Goal: Information Seeking & Learning: Learn about a topic

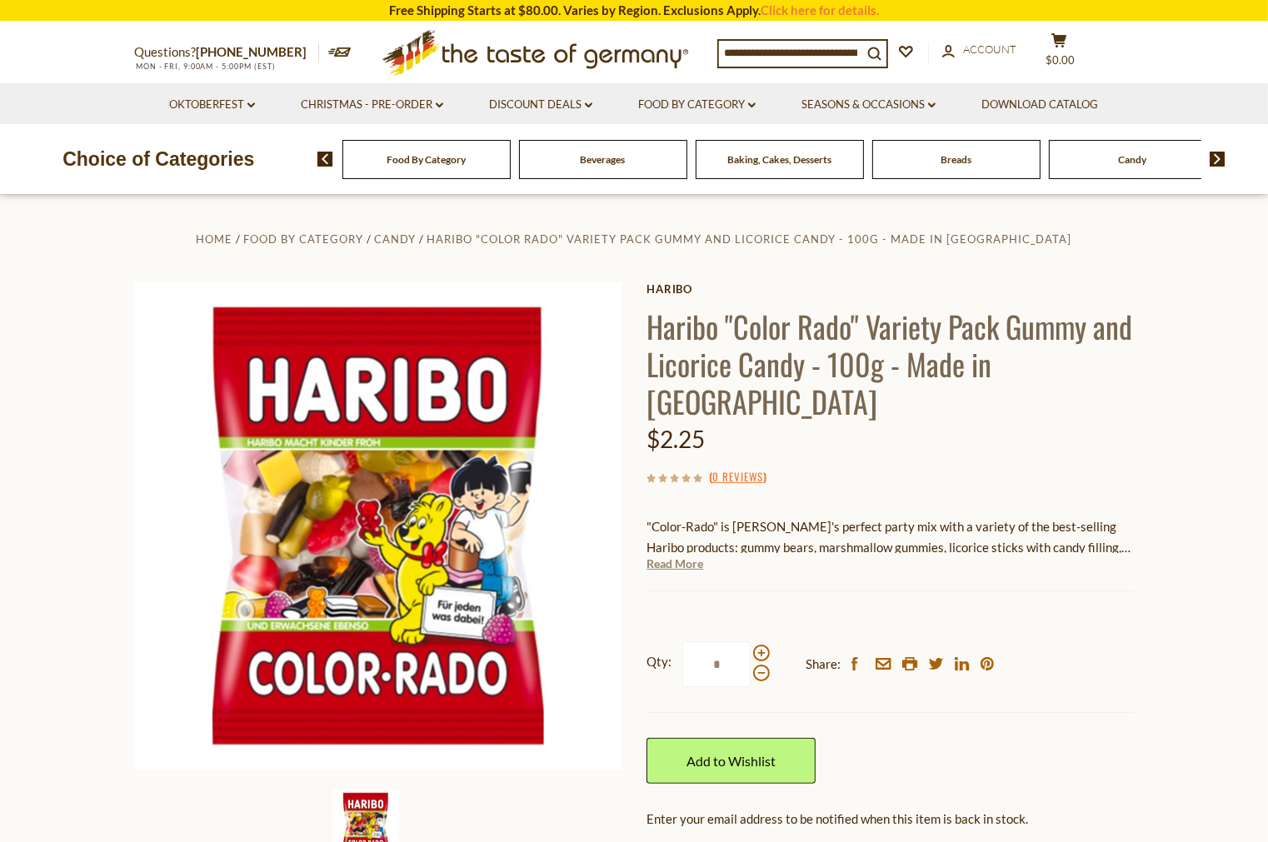
click at [693, 556] on link "Read More" at bounding box center [674, 564] width 57 height 17
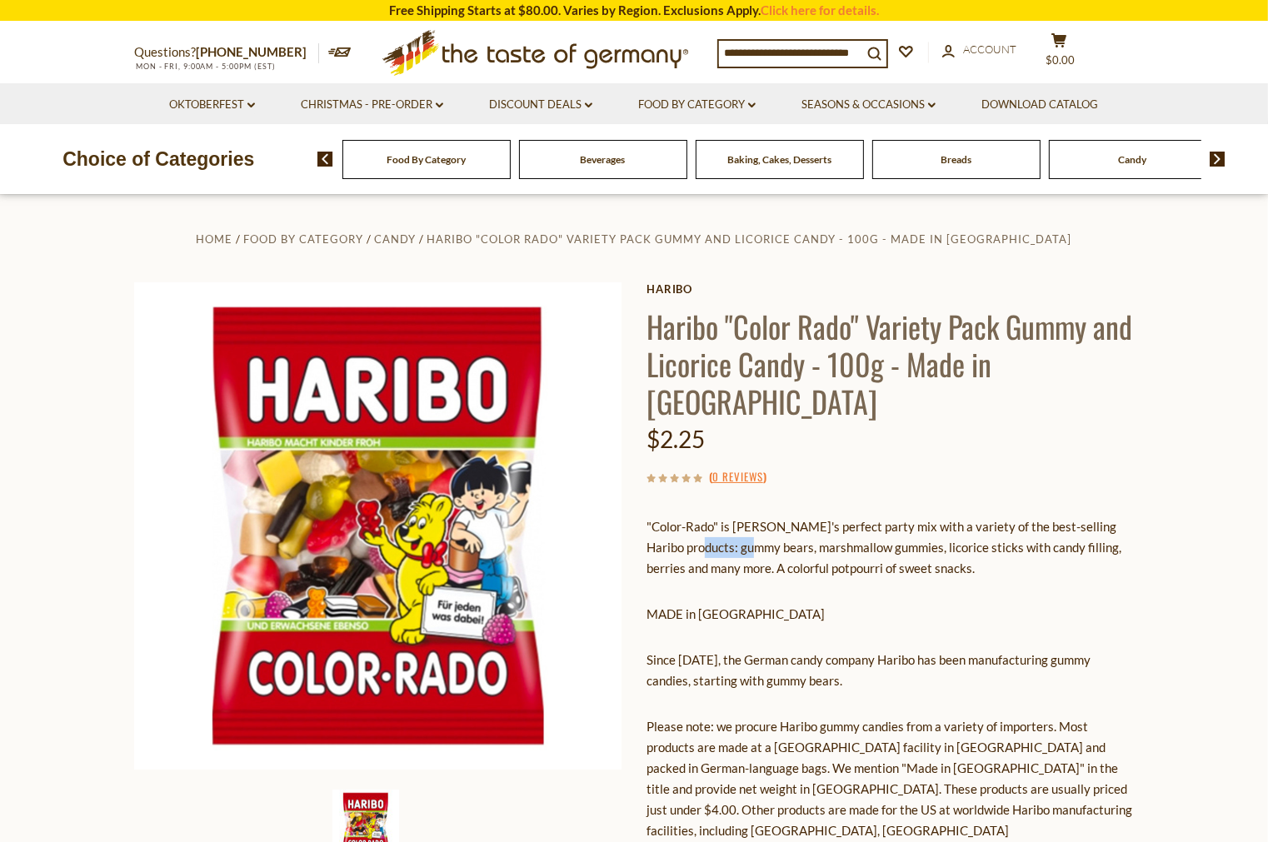
drag, startPoint x: 701, startPoint y: 512, endPoint x: 762, endPoint y: 512, distance: 61.6
click at [762, 516] on p ""Color-Rado" is [PERSON_NAME]'s perfect party mix with a variety of the best-se…" at bounding box center [889, 547] width 487 height 62
drag, startPoint x: 783, startPoint y: 510, endPoint x: 901, endPoint y: 517, distance: 118.5
click at [901, 517] on p ""Color-Rado" is [PERSON_NAME]'s perfect party mix with a variety of the best-se…" at bounding box center [889, 547] width 487 height 62
drag, startPoint x: 908, startPoint y: 511, endPoint x: 941, endPoint y: 516, distance: 33.8
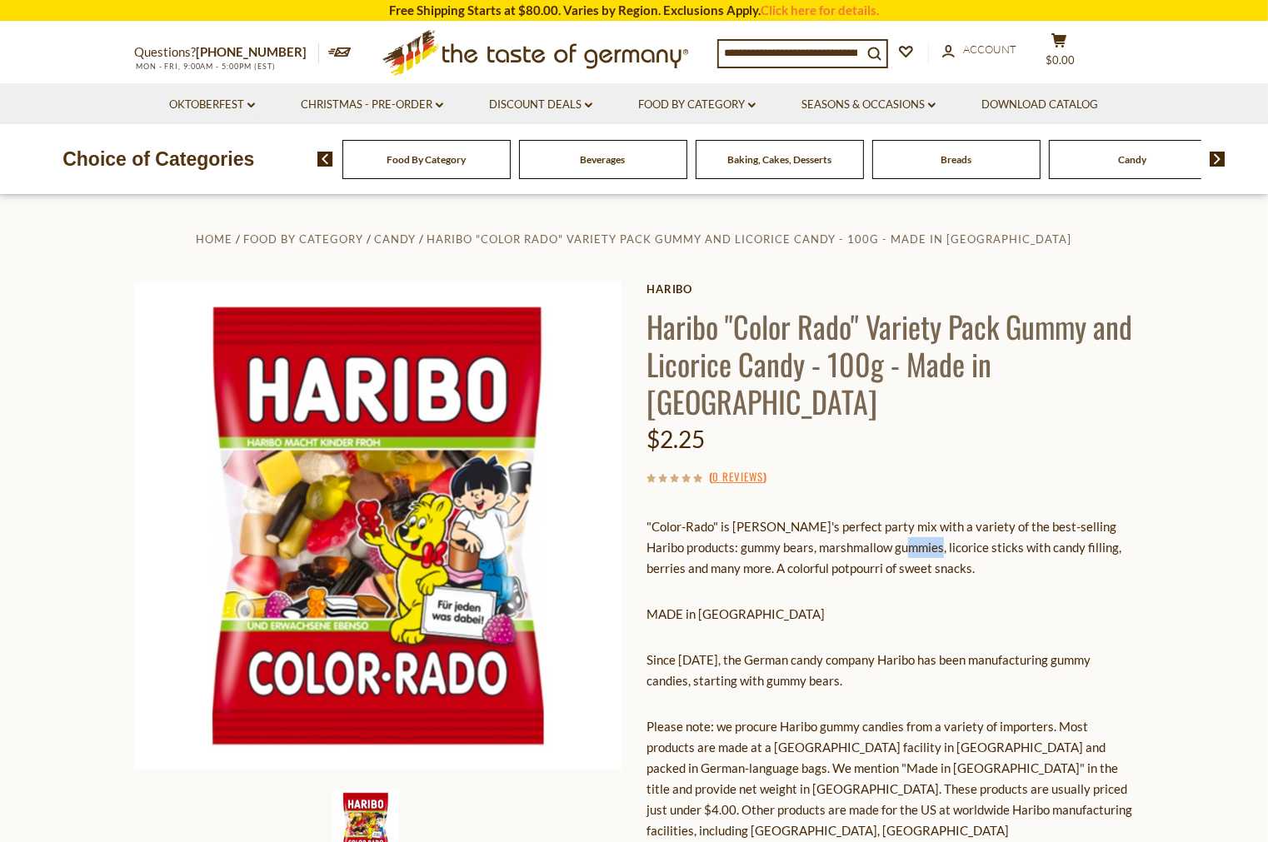
click at [934, 516] on p ""Color-Rado" is [PERSON_NAME]'s perfect party mix with a variety of the best-se…" at bounding box center [889, 547] width 487 height 62
click at [944, 517] on p ""Color-Rado" is [PERSON_NAME]'s perfect party mix with a variety of the best-se…" at bounding box center [889, 547] width 487 height 62
drag, startPoint x: 906, startPoint y: 506, endPoint x: 947, endPoint y: 512, distance: 41.4
click at [947, 516] on p ""Color-Rado" is [PERSON_NAME]'s perfect party mix with a variety of the best-se…" at bounding box center [889, 547] width 487 height 62
copy p "licorice"
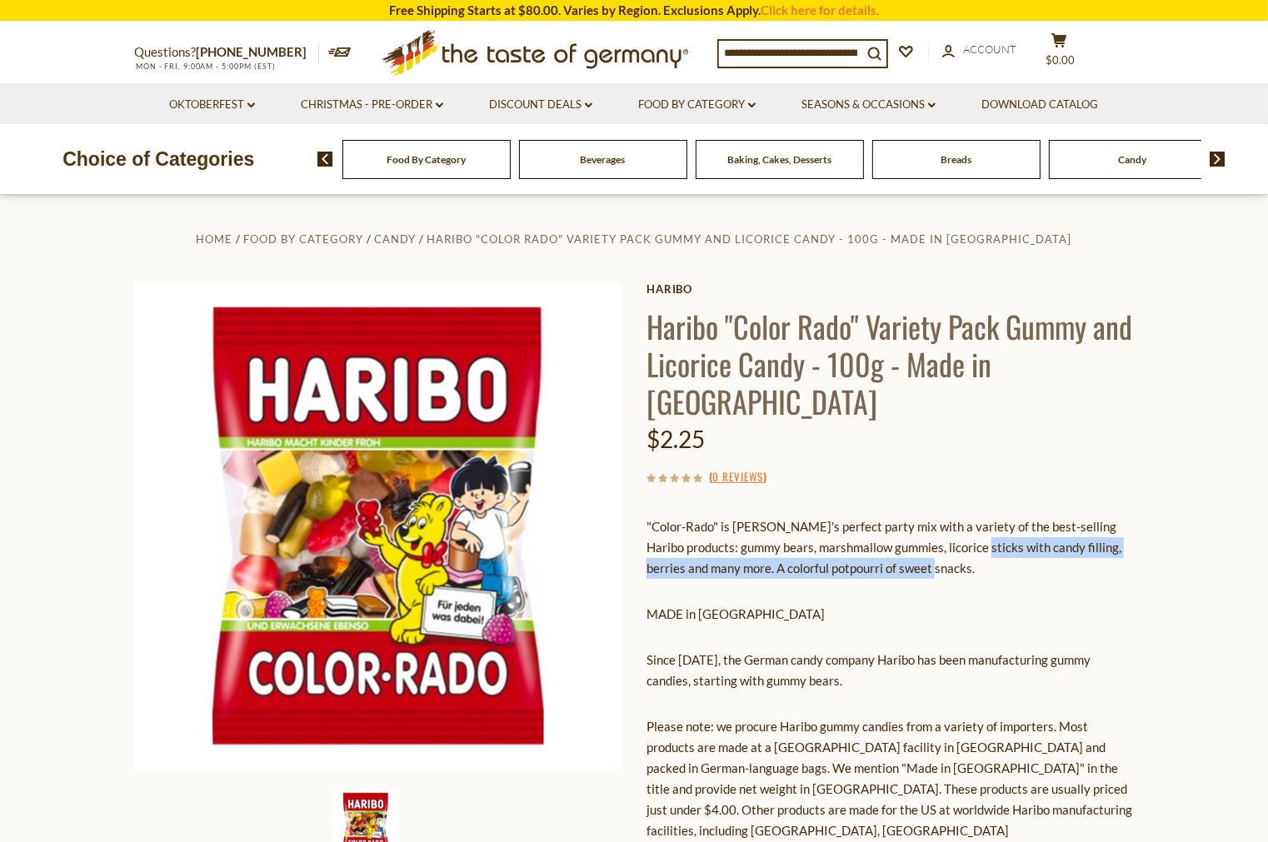
drag, startPoint x: 985, startPoint y: 511, endPoint x: 1075, endPoint y: 523, distance: 90.7
click at [1075, 523] on p ""Color-Rado" is [PERSON_NAME]'s perfect party mix with a variety of the best-se…" at bounding box center [889, 547] width 487 height 62
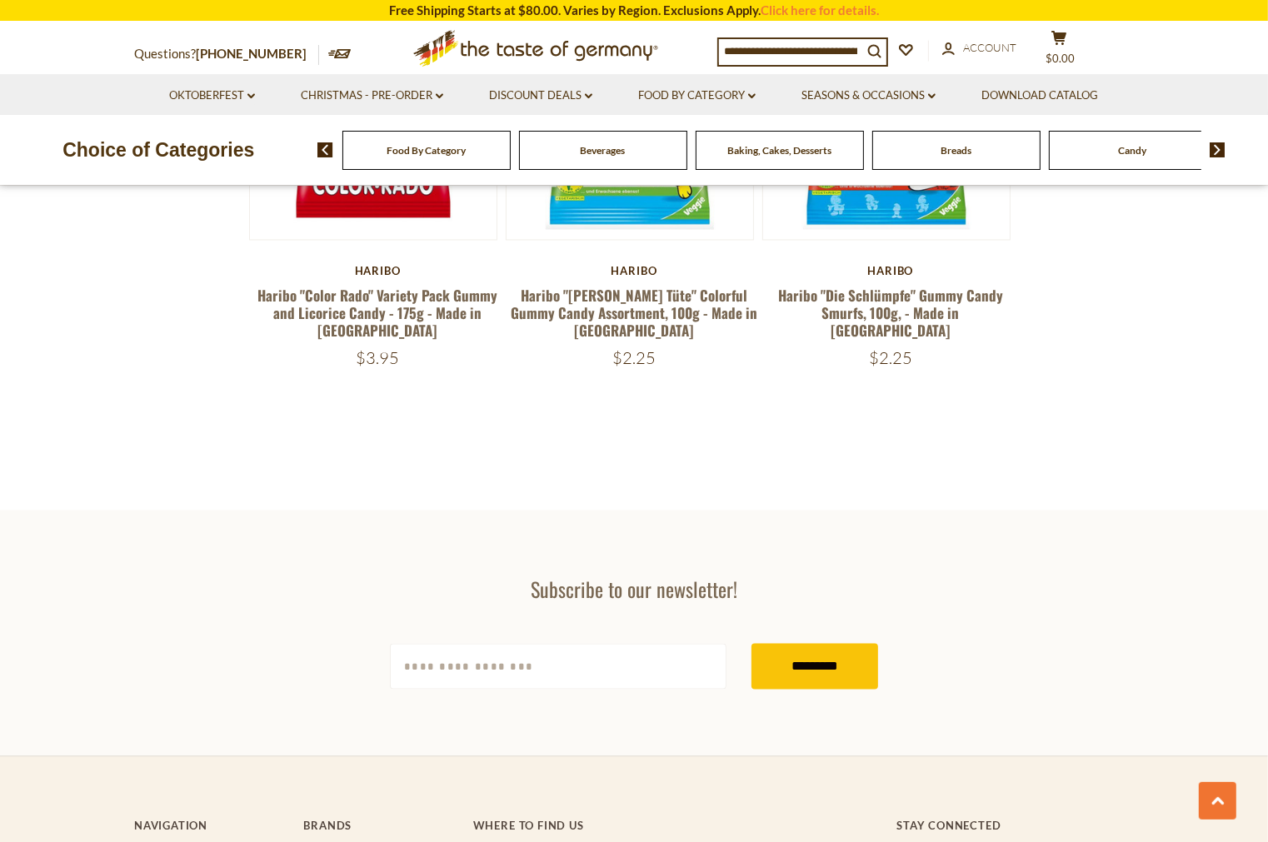
scroll to position [2869, 0]
